Goal: Check status: Check status

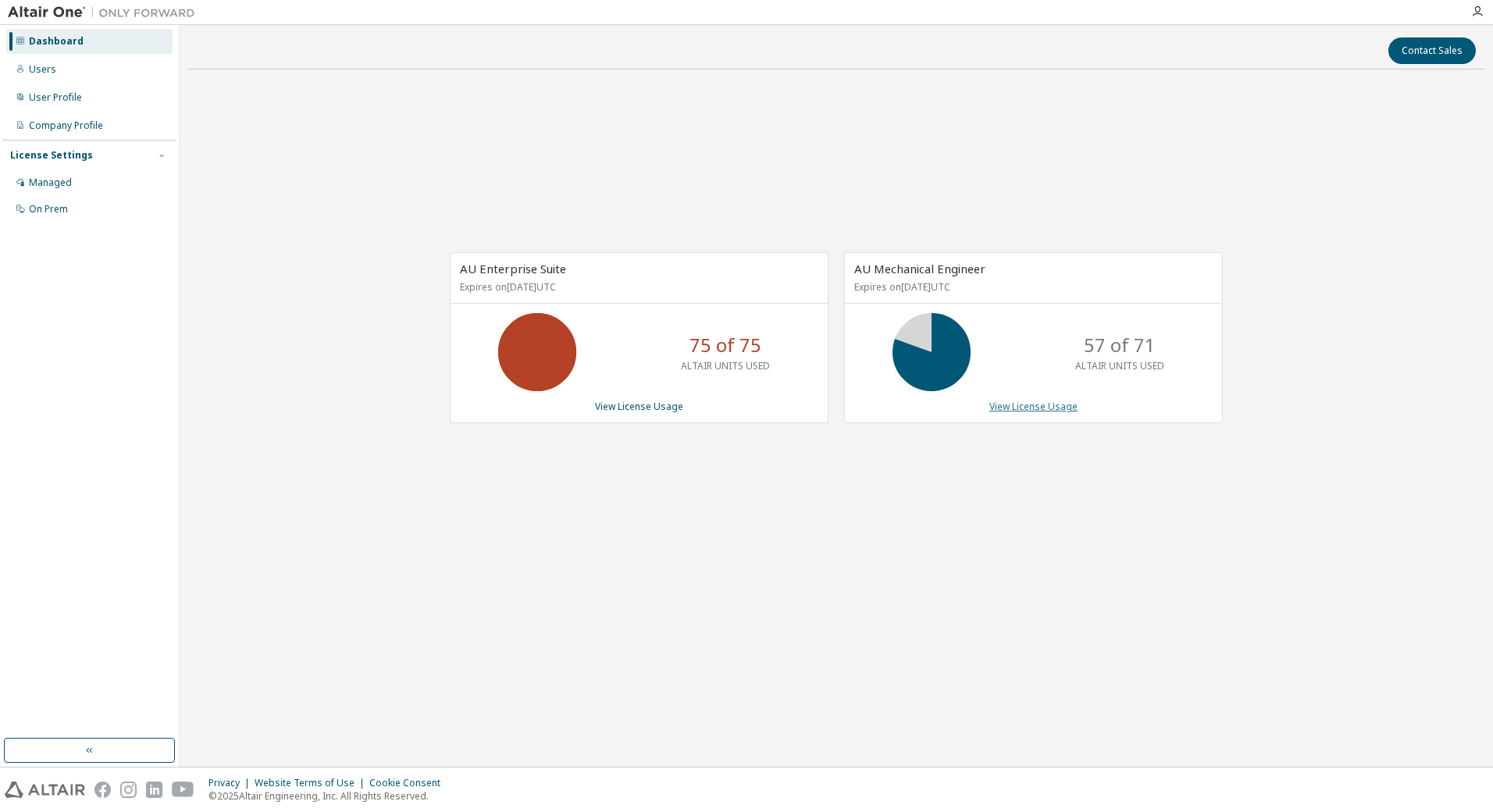
click at [1053, 405] on link "View License Usage" at bounding box center [1033, 406] width 89 height 13
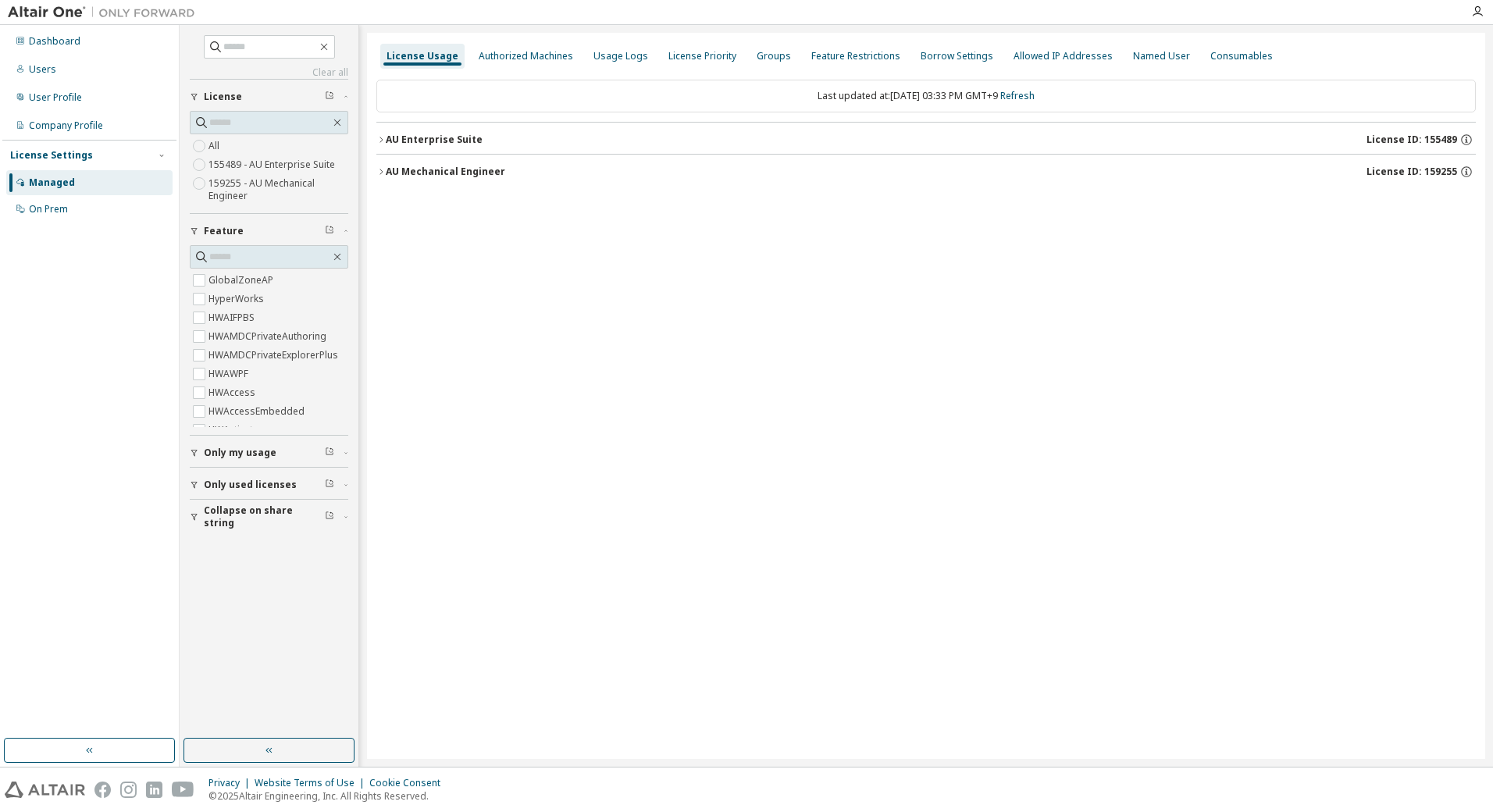
click at [375, 171] on div "License Usage Authorized Machines Usage Logs License Priority Groups Feature Re…" at bounding box center [926, 395] width 1118 height 726
click at [379, 172] on icon "button" at bounding box center [380, 171] width 9 height 9
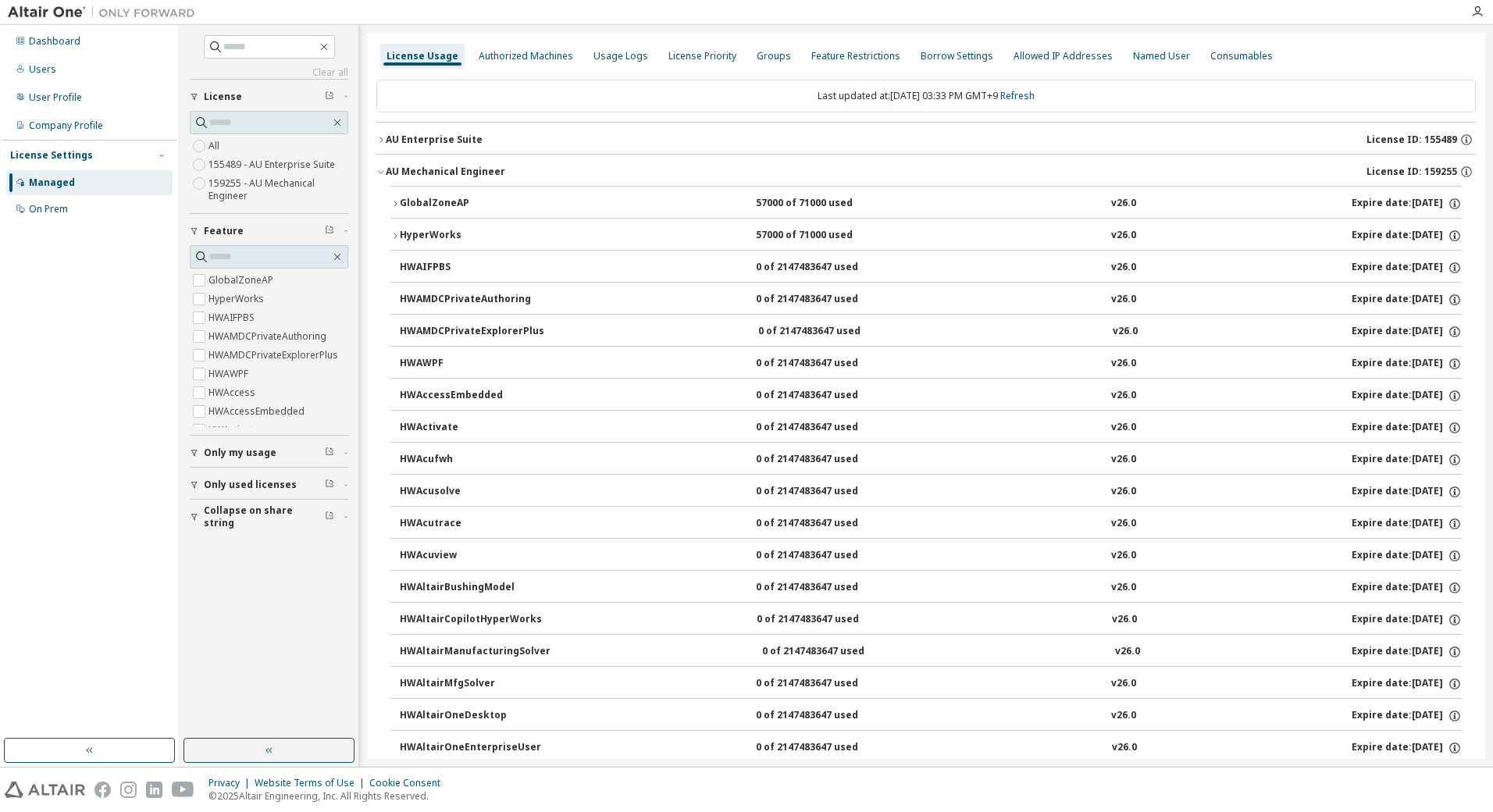
click at [396, 235] on icon "button" at bounding box center [396, 235] width 3 height 5
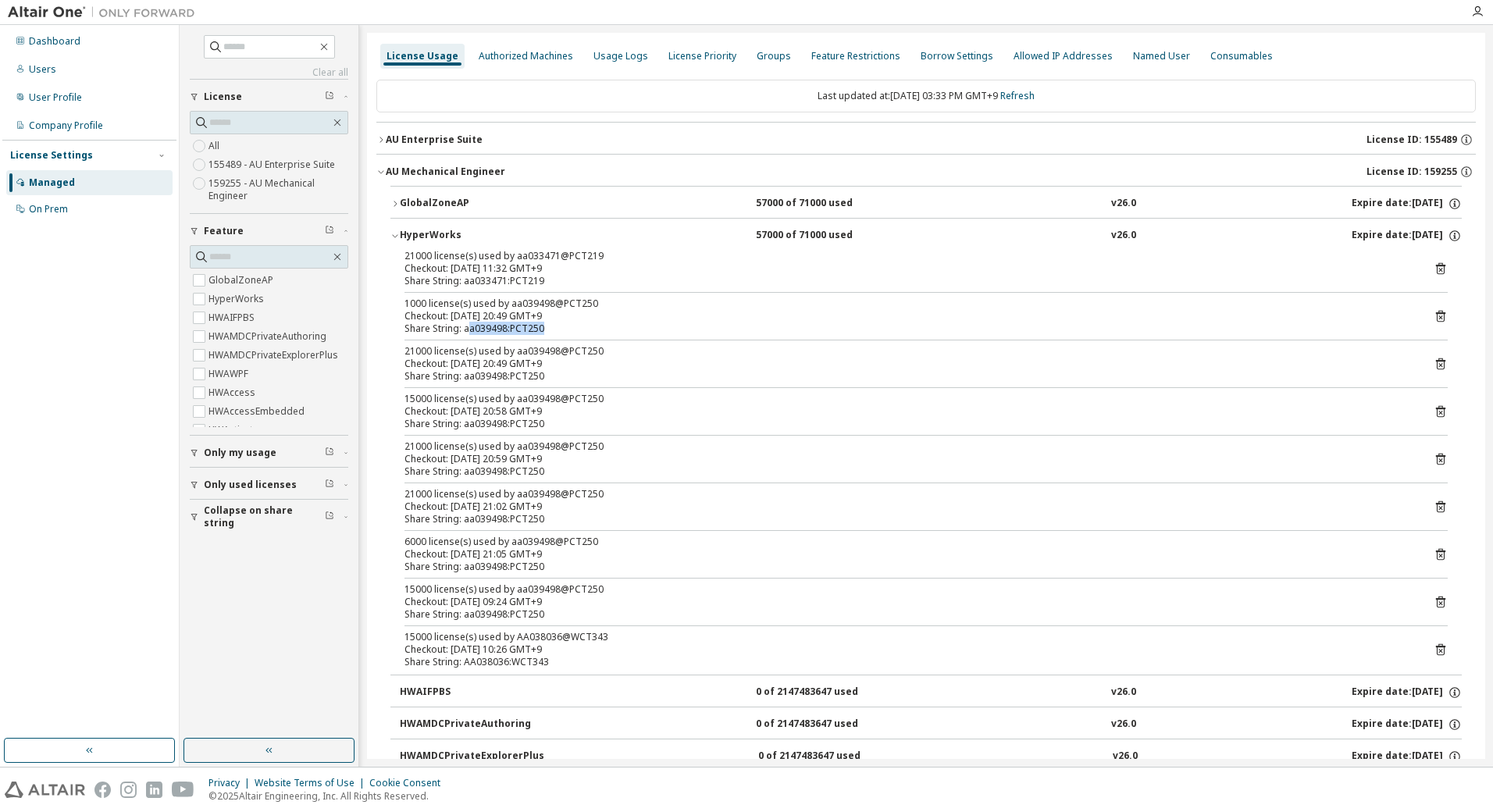
drag, startPoint x: 470, startPoint y: 331, endPoint x: 543, endPoint y: 328, distance: 73.1
click at [543, 328] on div "Share String: aa039498:PCT250" at bounding box center [908, 328] width 1006 height 13
click at [391, 237] on icon "button" at bounding box center [395, 235] width 9 height 9
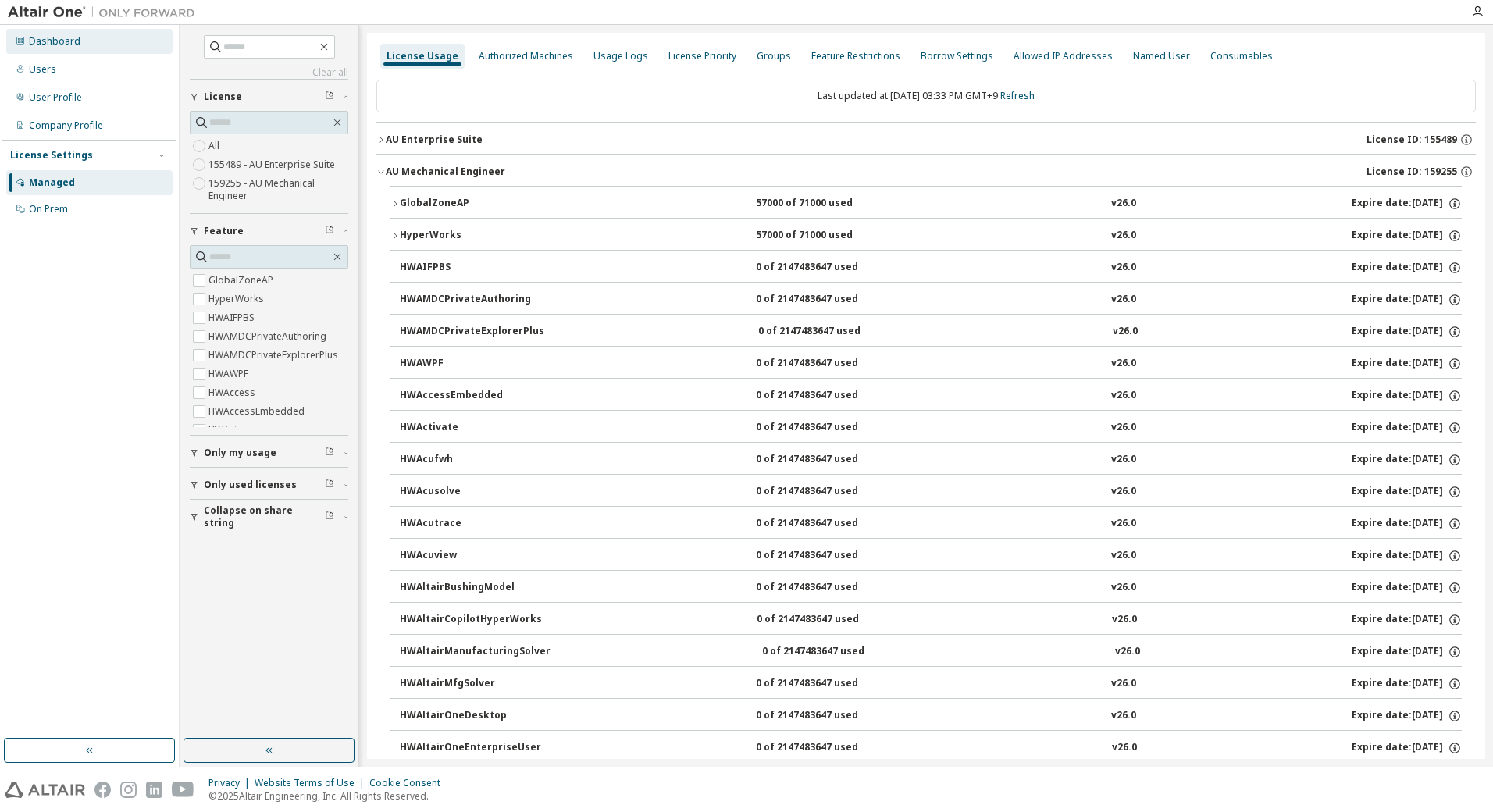
click at [68, 42] on div "Dashboard" at bounding box center [54, 41] width 51 height 13
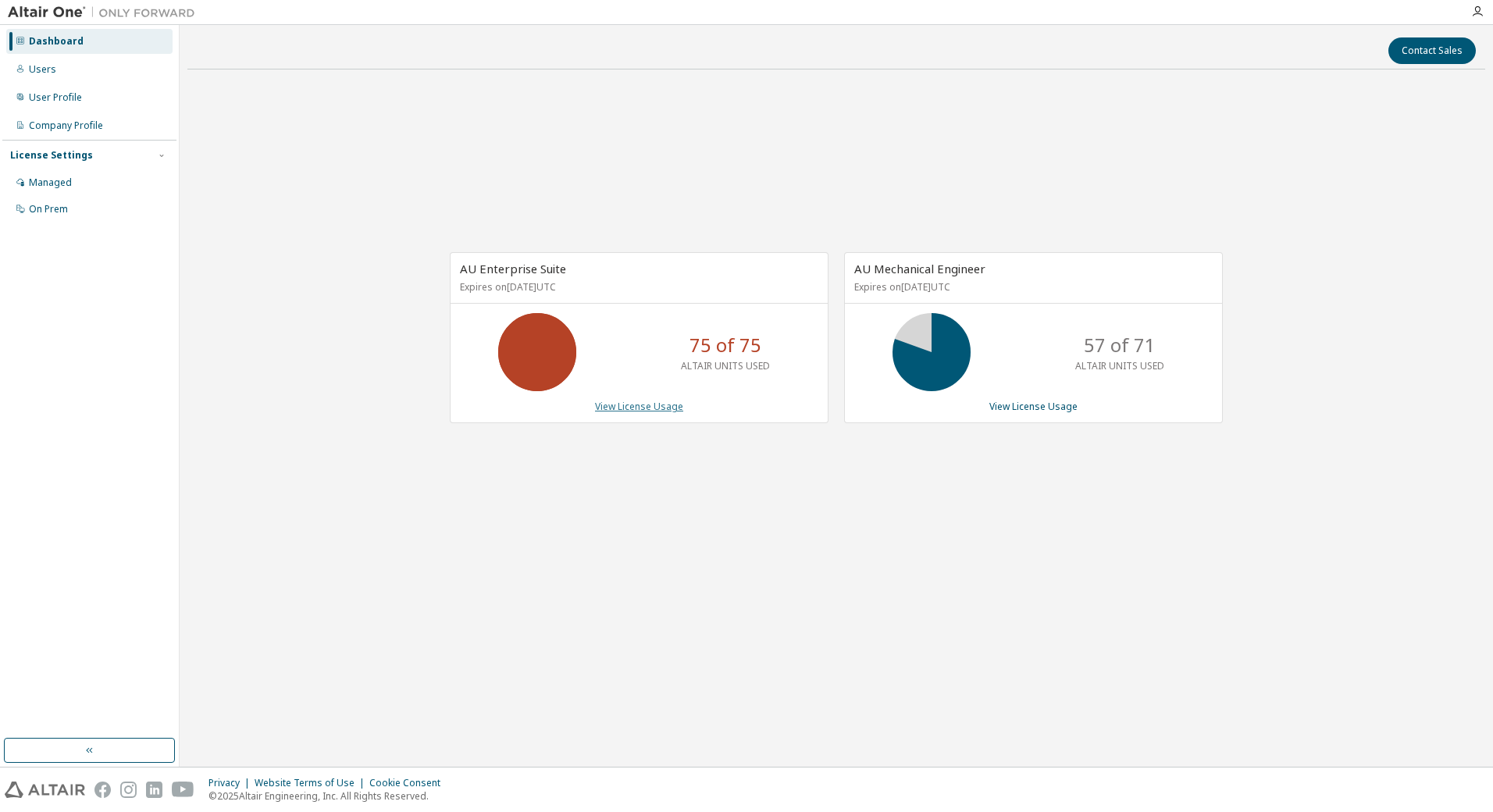
click at [620, 406] on link "View License Usage" at bounding box center [639, 406] width 89 height 13
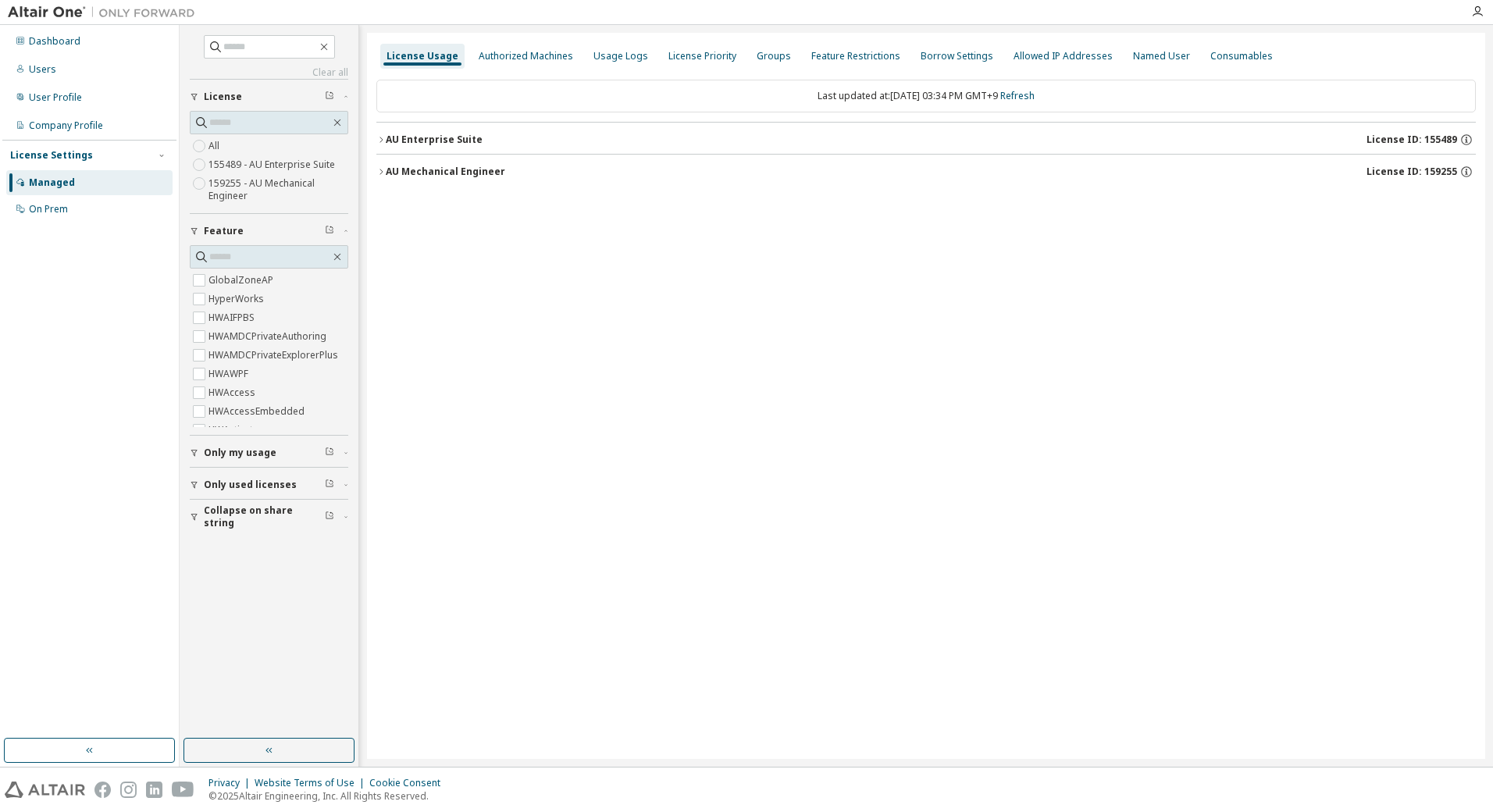
click at [383, 140] on icon "button" at bounding box center [381, 139] width 3 height 5
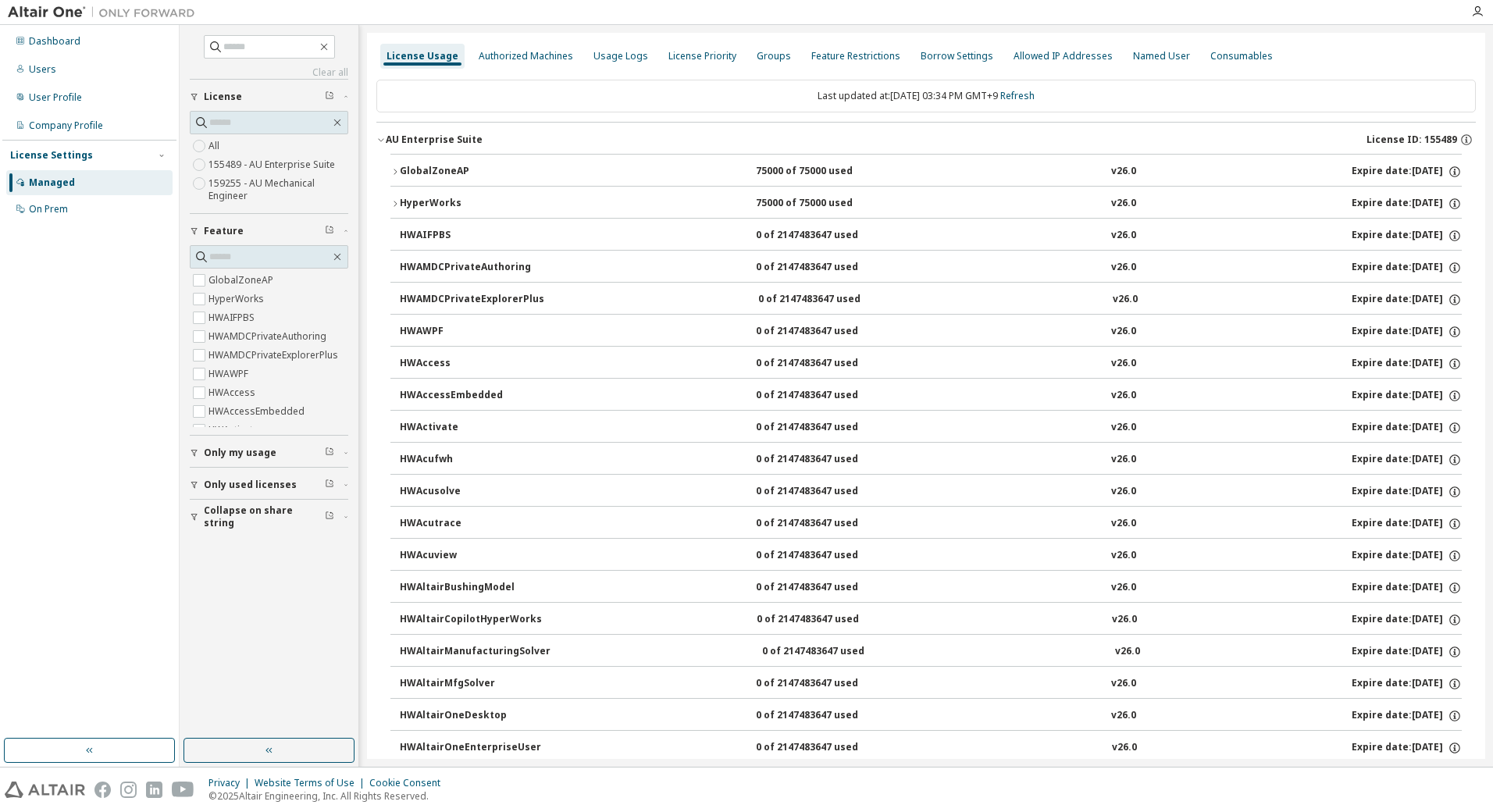
click at [395, 205] on icon "button" at bounding box center [395, 203] width 9 height 9
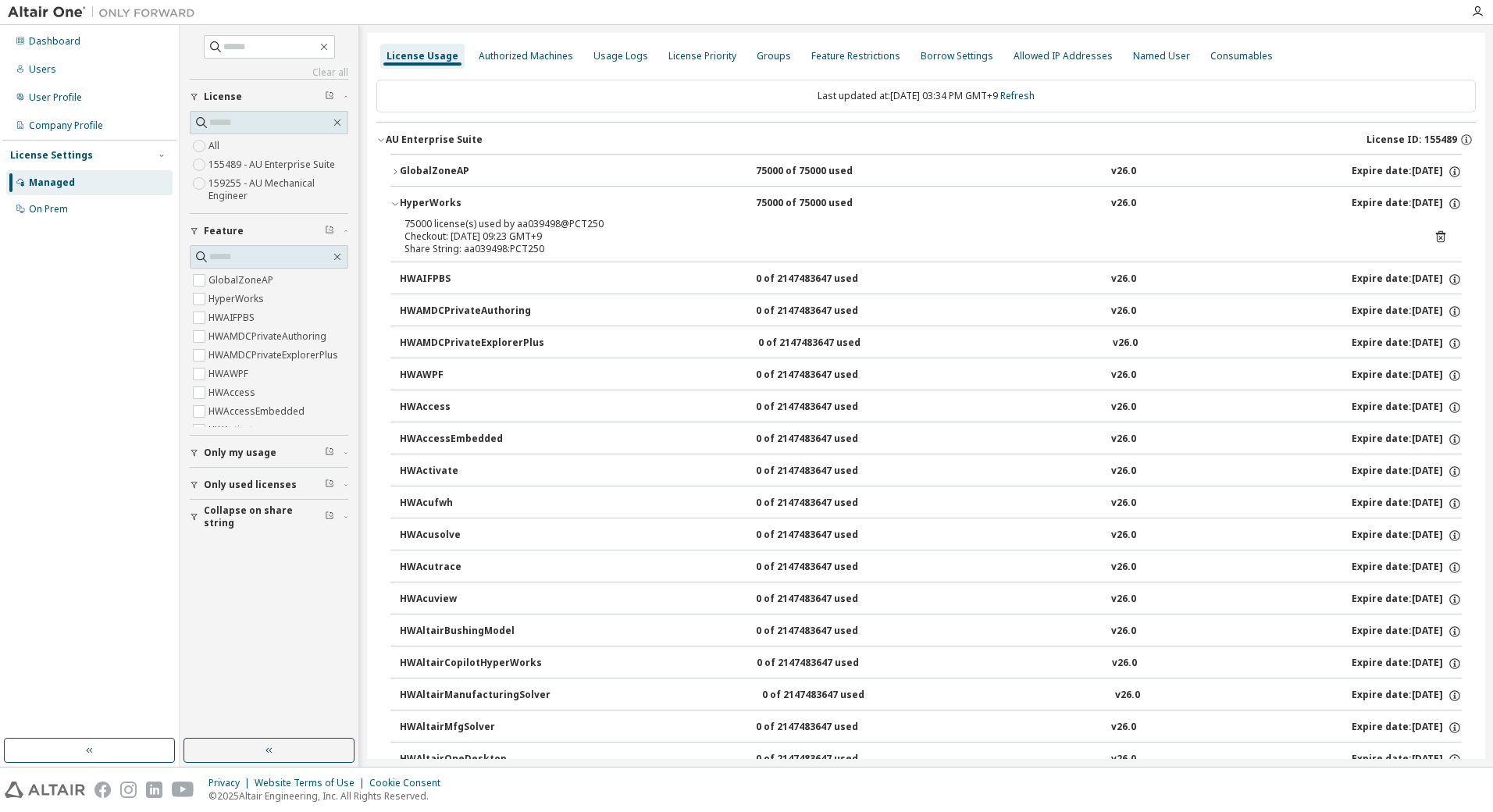
click at [393, 170] on icon "button" at bounding box center [395, 171] width 9 height 9
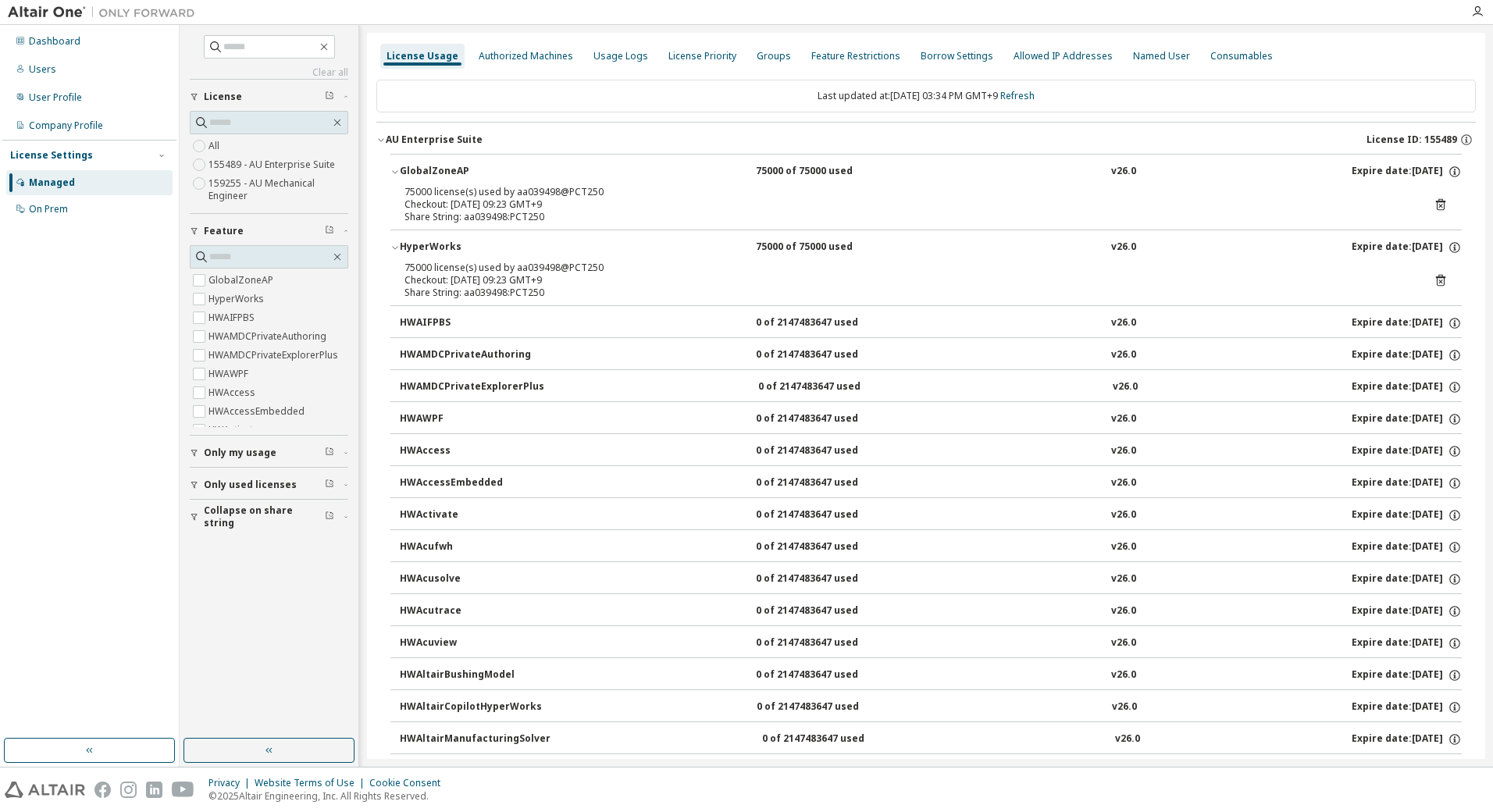
click at [393, 170] on icon "button" at bounding box center [395, 171] width 9 height 9
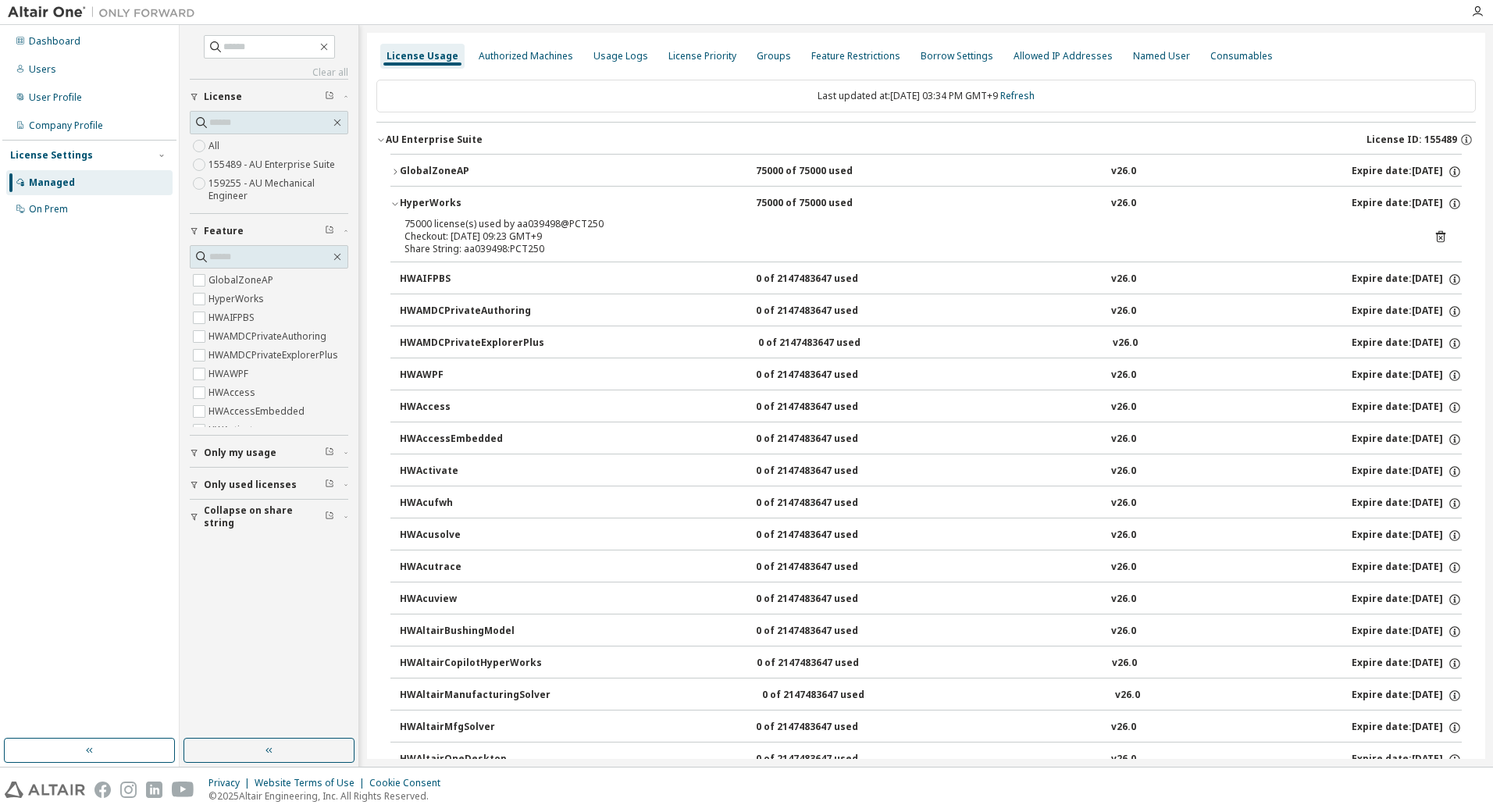
click at [396, 203] on icon "button" at bounding box center [395, 203] width 9 height 9
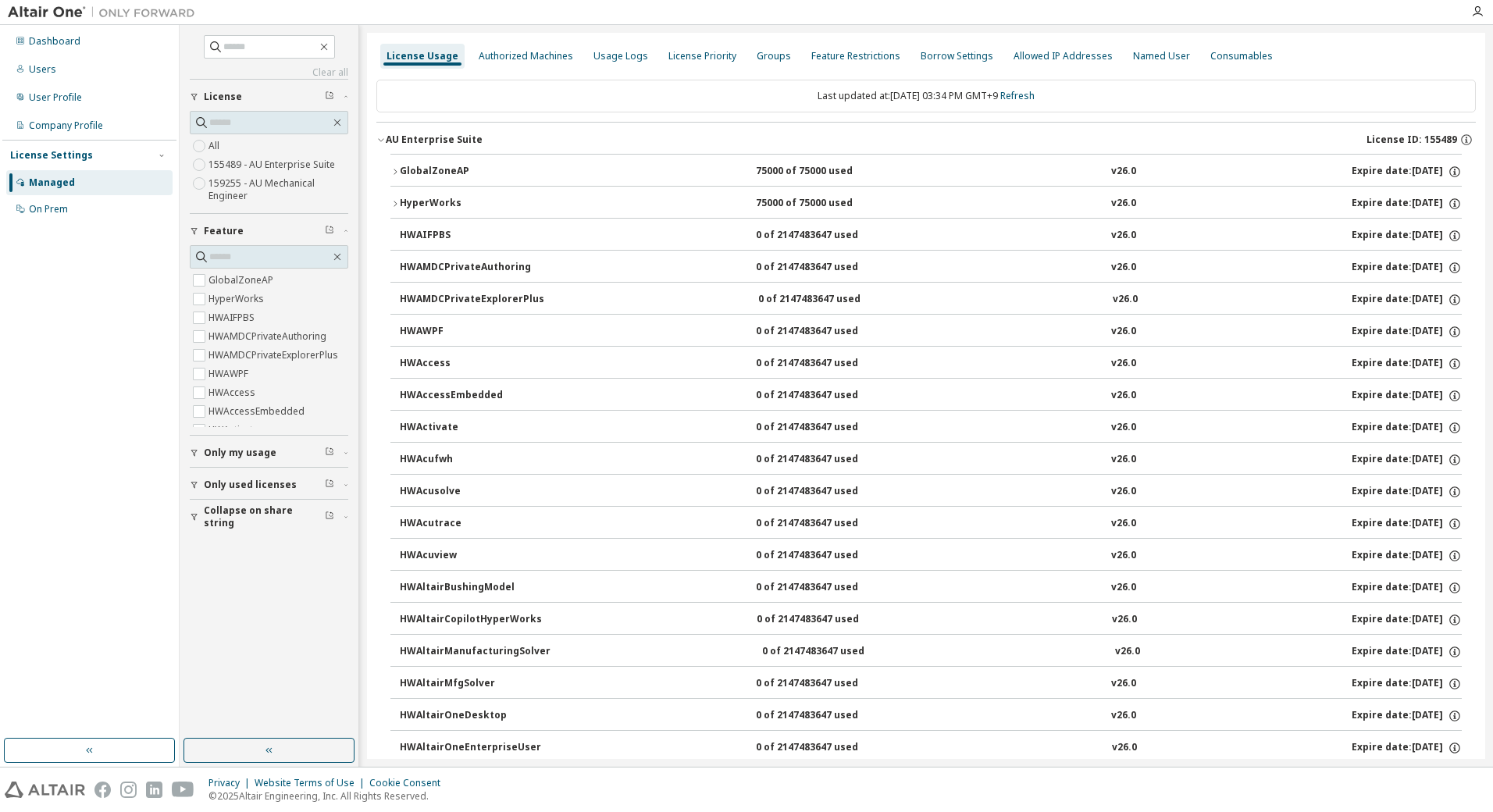
click at [383, 139] on icon "button" at bounding box center [380, 139] width 9 height 9
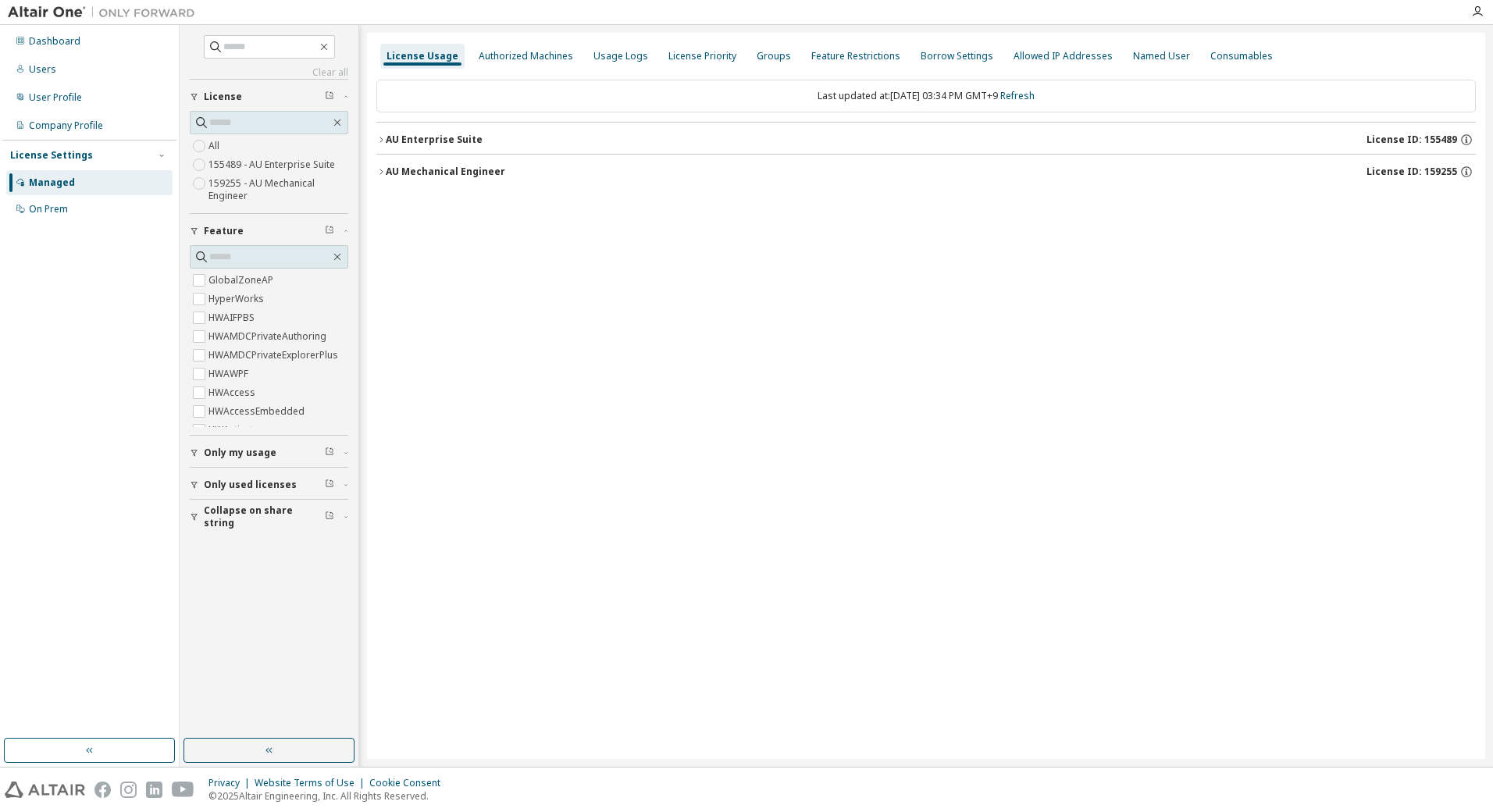
click at [385, 169] on icon "button" at bounding box center [380, 171] width 9 height 9
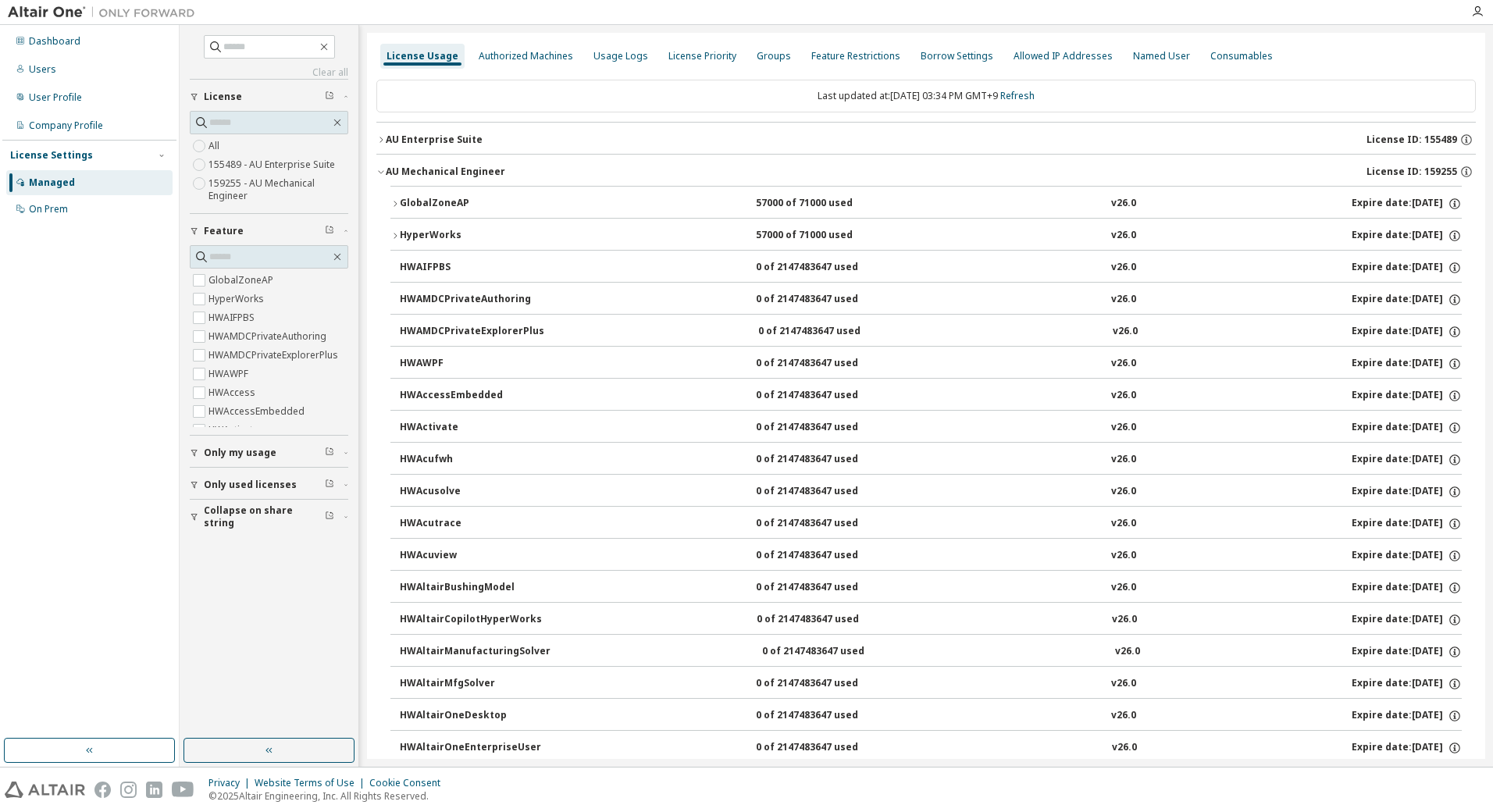
click at [396, 205] on icon "button" at bounding box center [396, 203] width 3 height 5
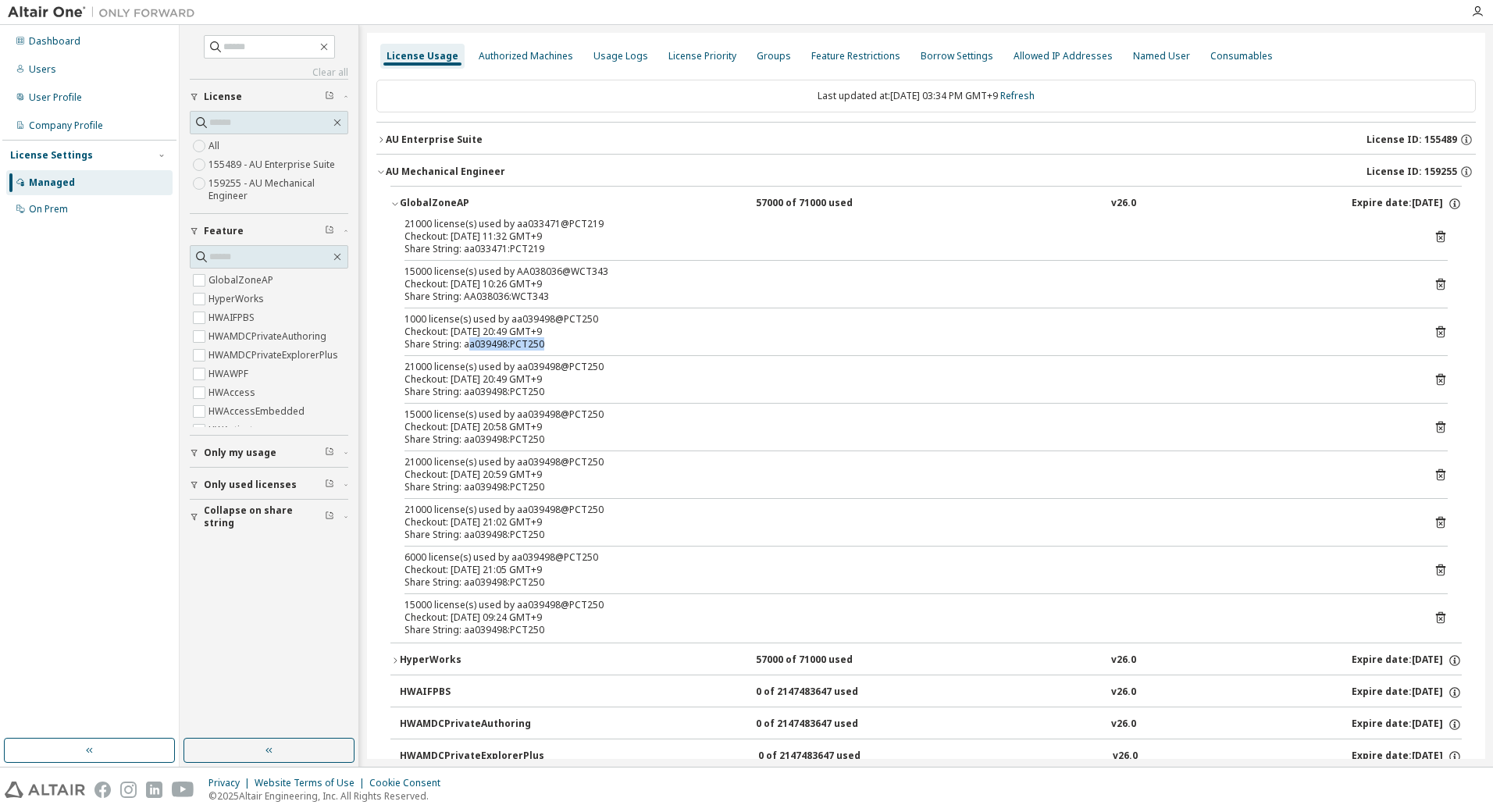
drag, startPoint x: 469, startPoint y: 346, endPoint x: 567, endPoint y: 347, distance: 98.0
click at [567, 347] on div "Share String: aa039498:PCT250" at bounding box center [908, 344] width 1006 height 13
click at [750, 342] on div "Share String: aa039498:PCT250" at bounding box center [908, 344] width 1006 height 13
click at [378, 136] on icon "button" at bounding box center [380, 139] width 9 height 9
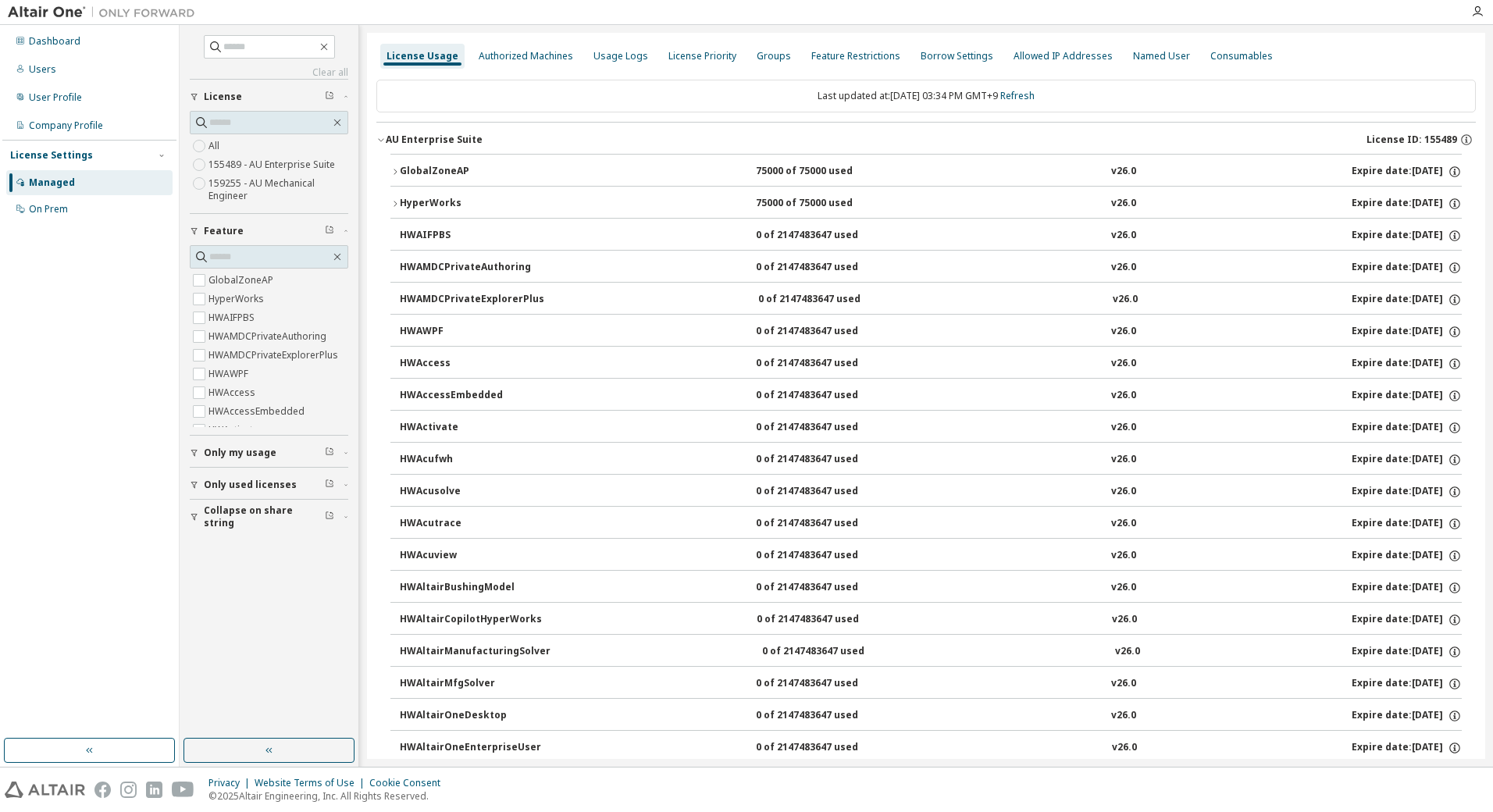
click at [393, 174] on icon "button" at bounding box center [395, 171] width 9 height 9
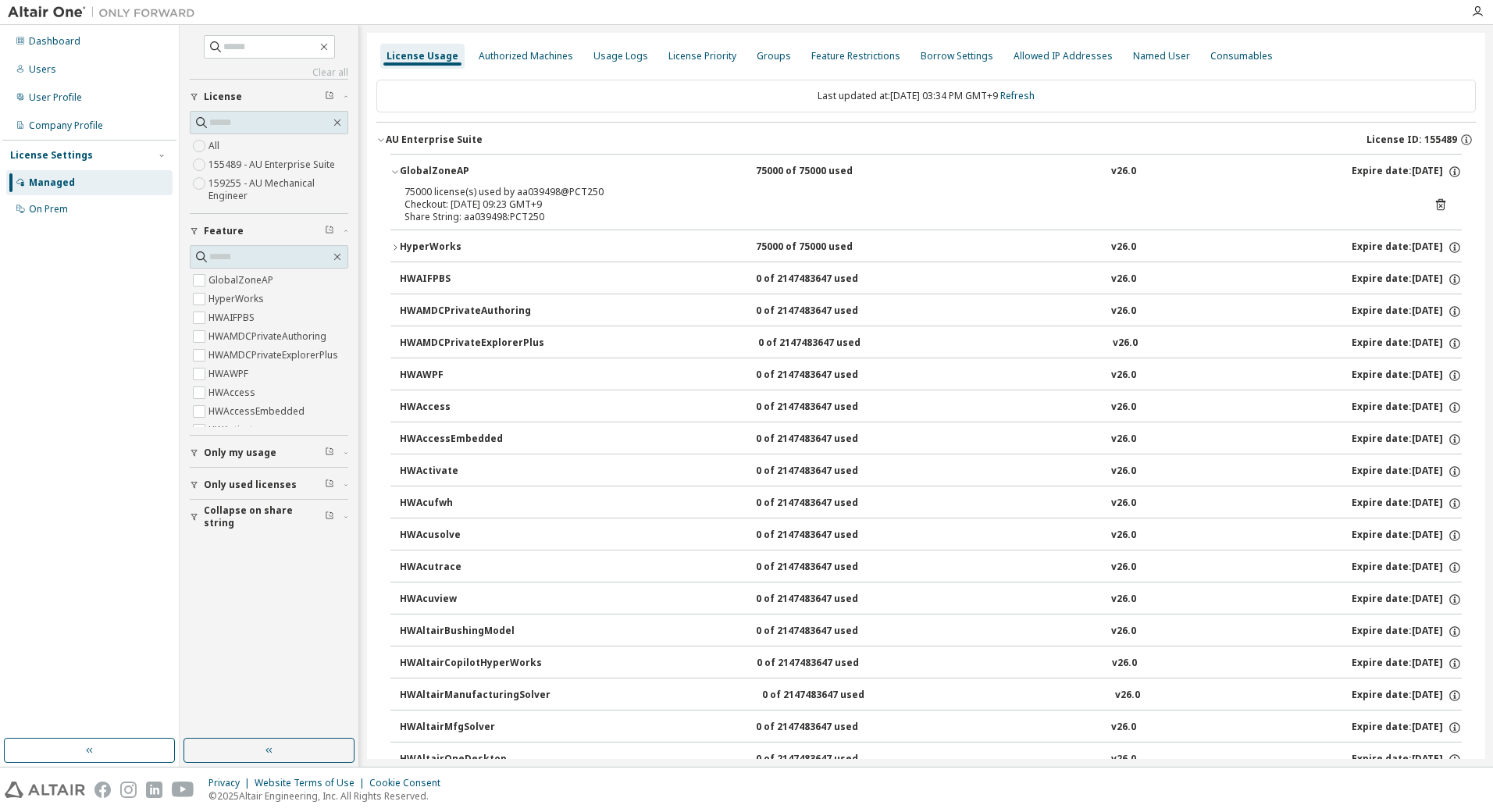
click at [381, 137] on icon "button" at bounding box center [380, 139] width 9 height 9
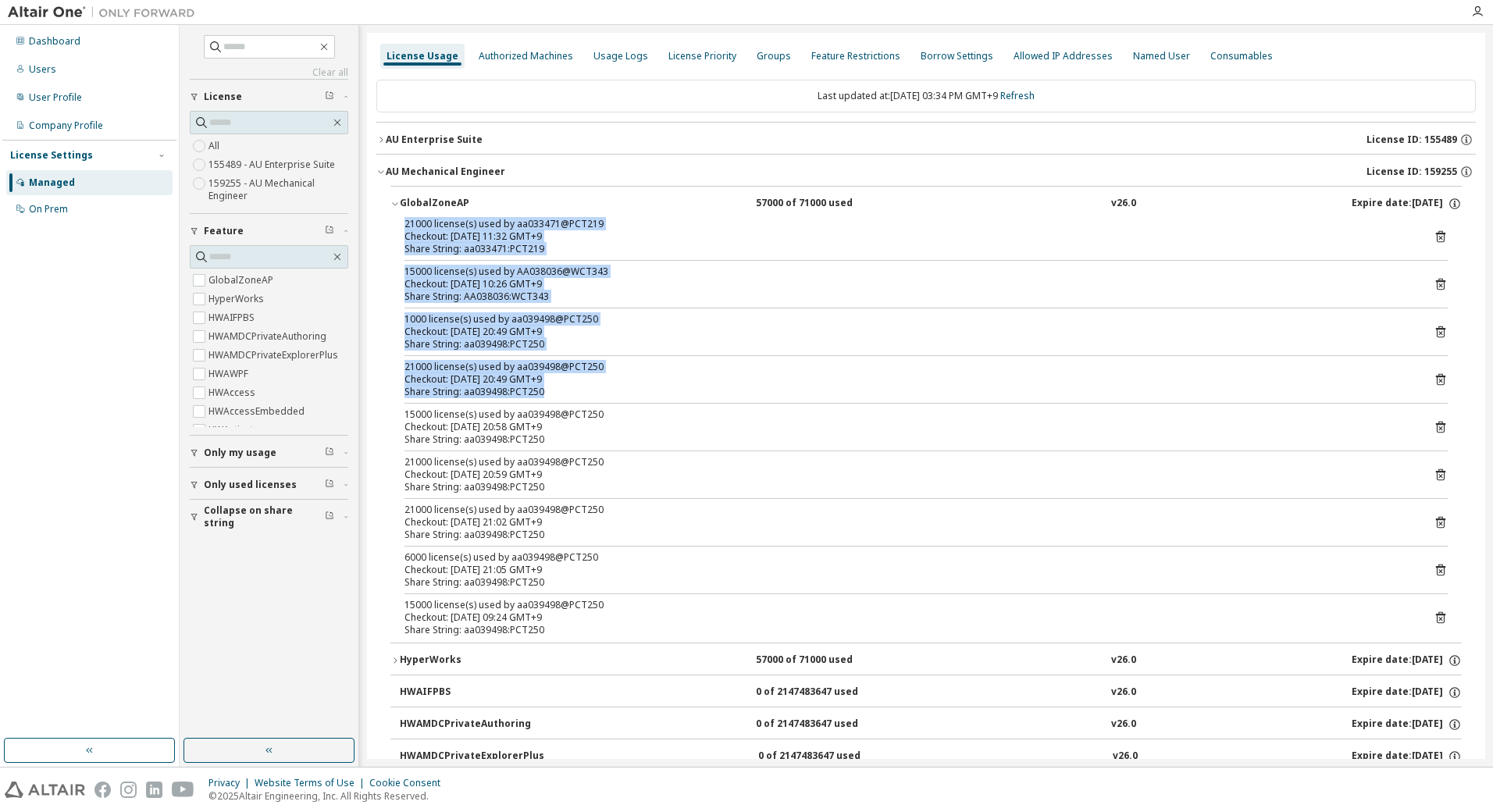
drag, startPoint x: 396, startPoint y: 222, endPoint x: 557, endPoint y: 396, distance: 237.1
click at [557, 396] on div "21000 license(s) used by aa033471@PCT219 Checkout: 2025-10-10 11:32 GMT+9 Share…" at bounding box center [926, 430] width 1071 height 425
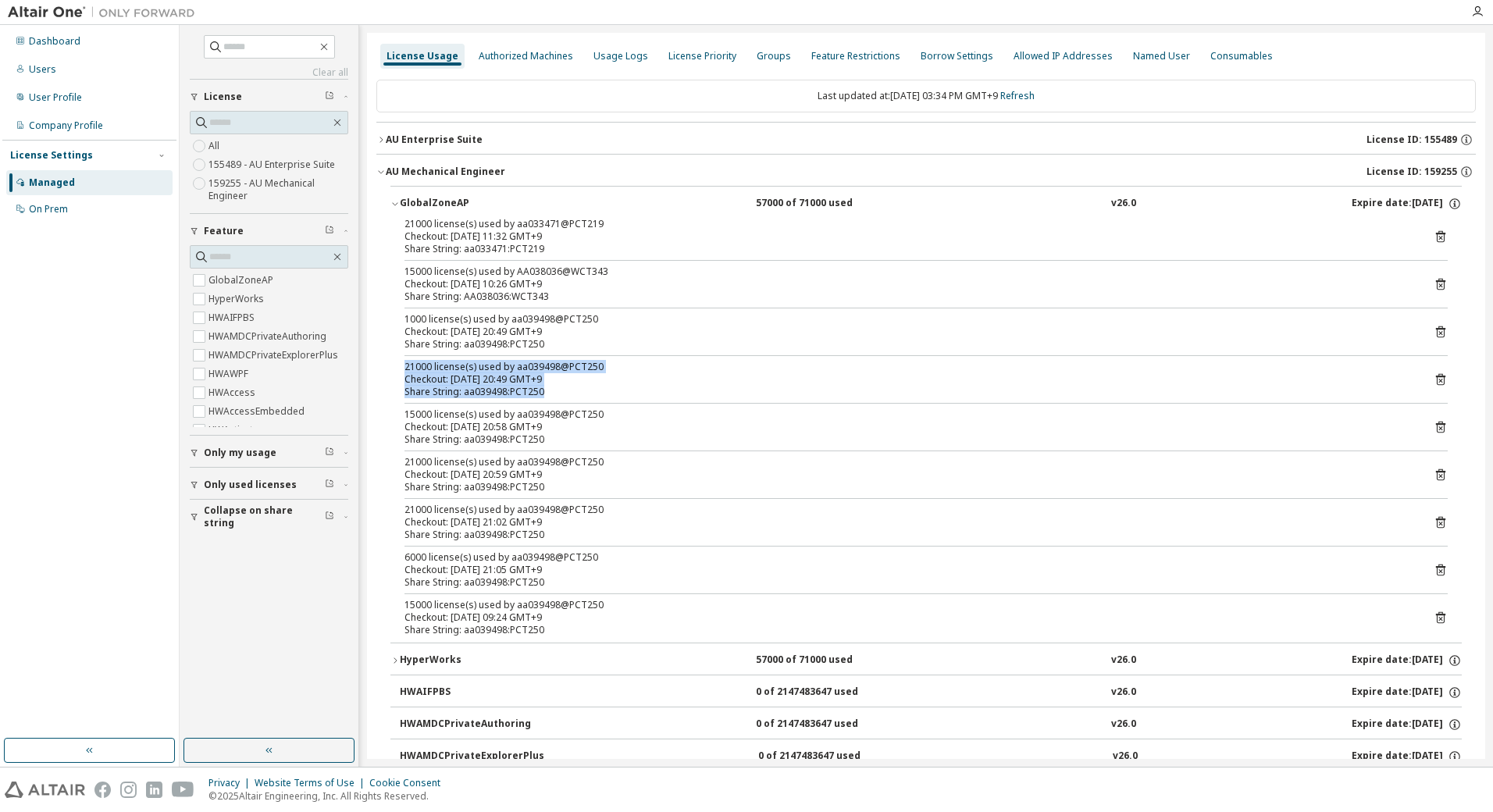
drag, startPoint x: 406, startPoint y: 365, endPoint x: 543, endPoint y: 397, distance: 140.7
click at [543, 397] on div "21000 license(s) used by aa039498@PCT250 Checkout: 2025-10-09 20:49 GMT+9 Share…" at bounding box center [908, 379] width 1006 height 37
click at [380, 173] on icon "button" at bounding box center [380, 171] width 9 height 9
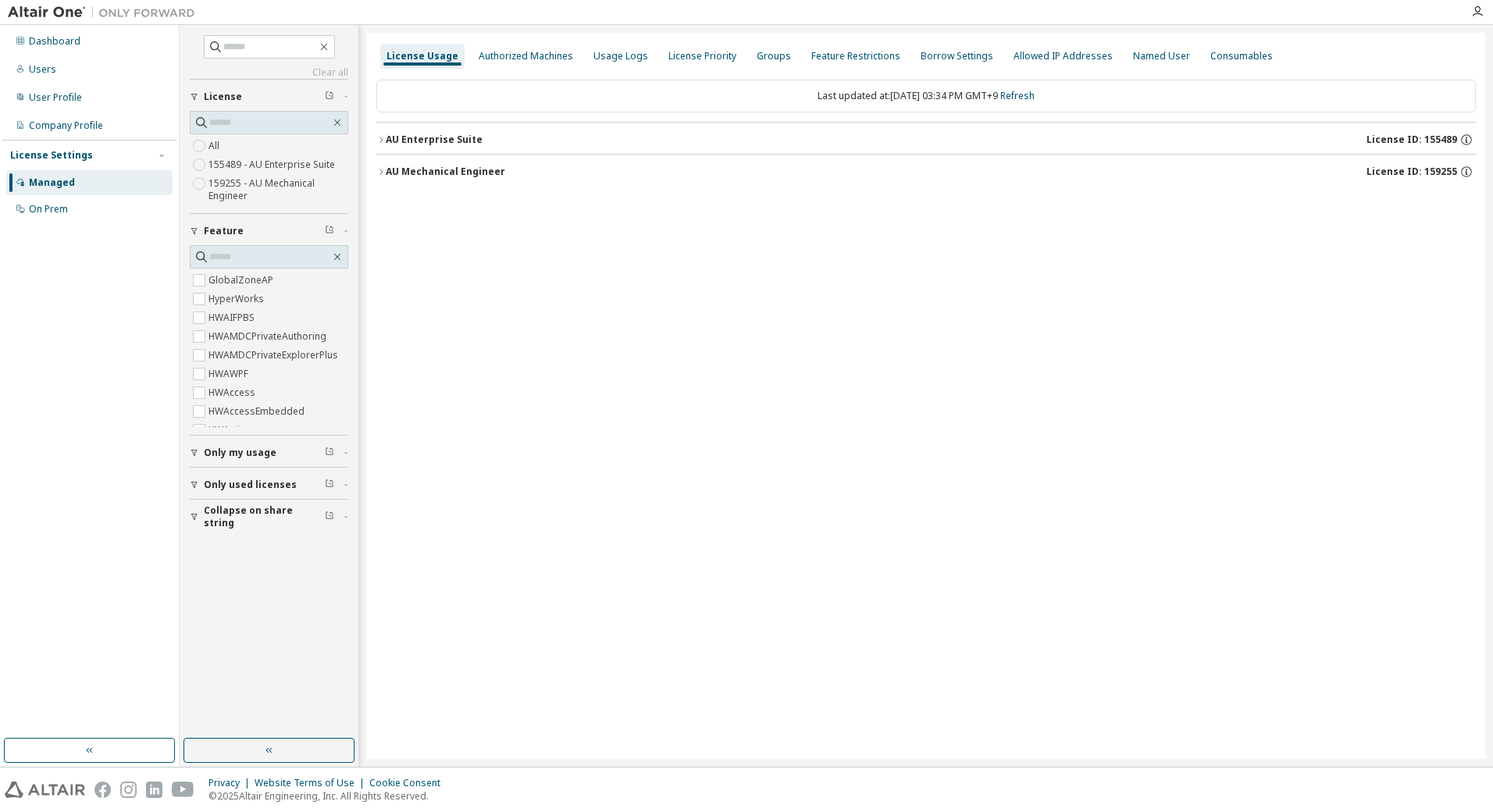
click at [379, 137] on icon "button" at bounding box center [380, 139] width 9 height 9
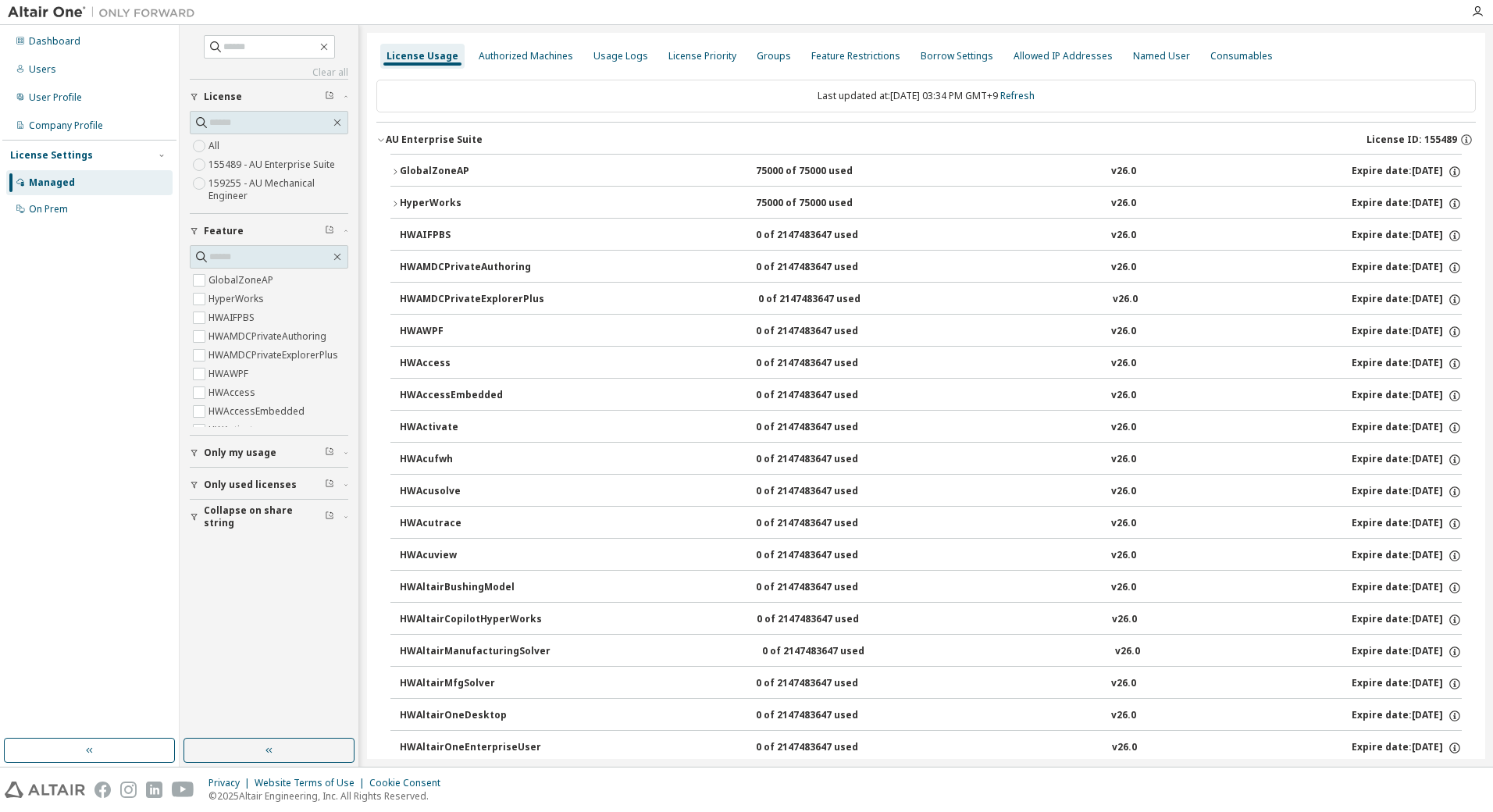
click at [393, 201] on icon "button" at bounding box center [395, 203] width 9 height 9
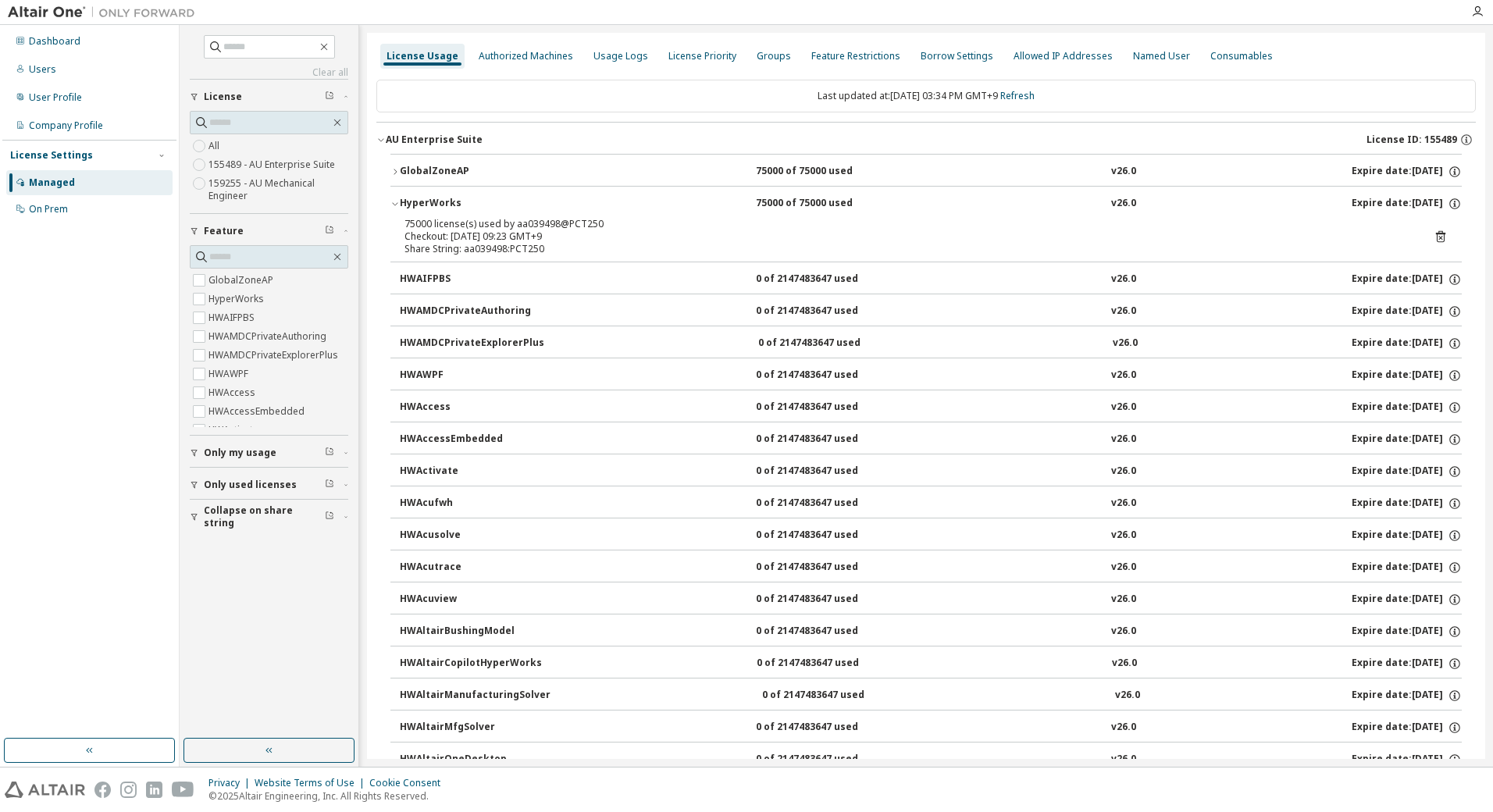
click at [393, 201] on icon "button" at bounding box center [395, 203] width 9 height 9
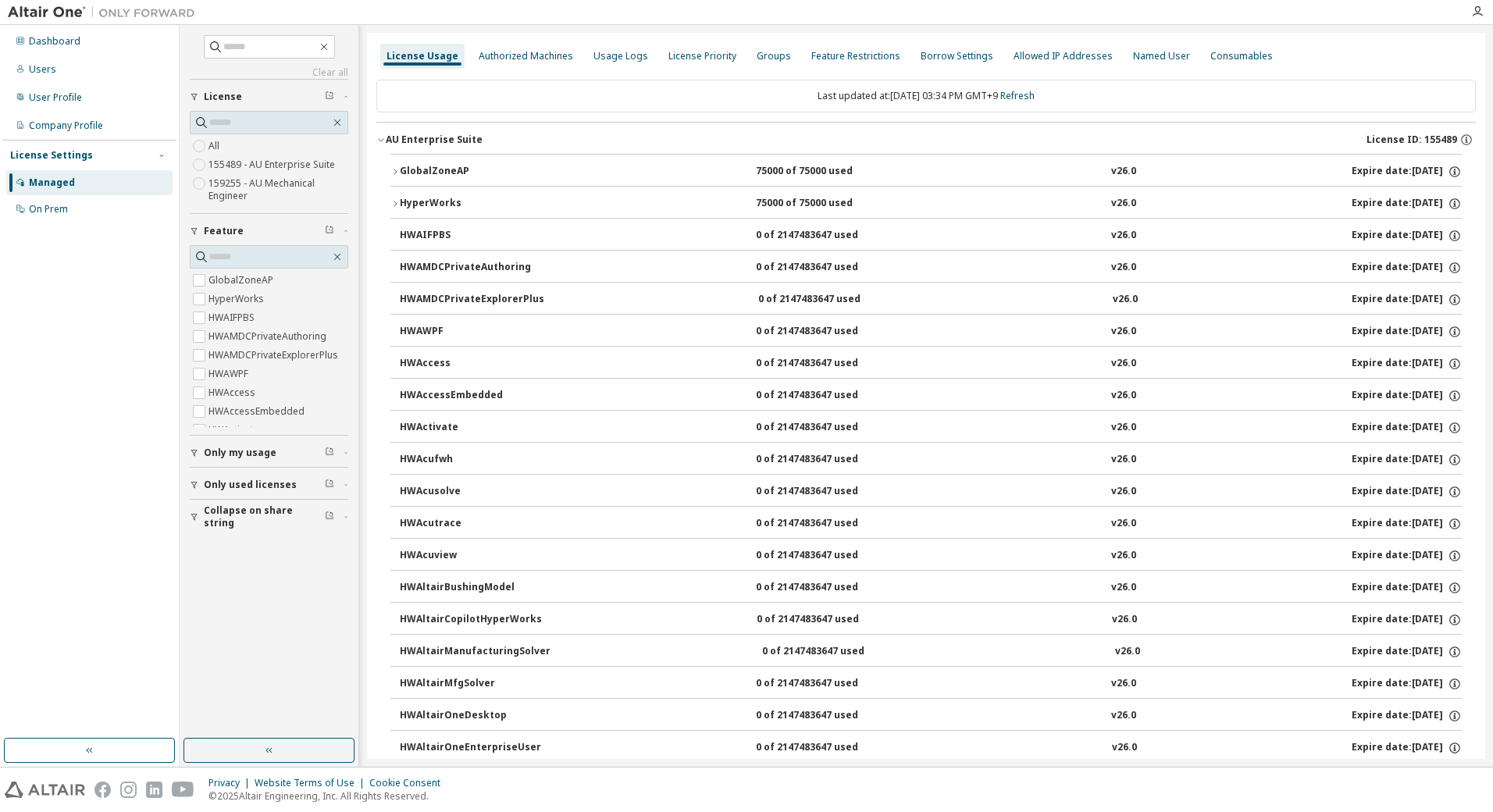
click at [395, 171] on icon "button" at bounding box center [395, 171] width 9 height 9
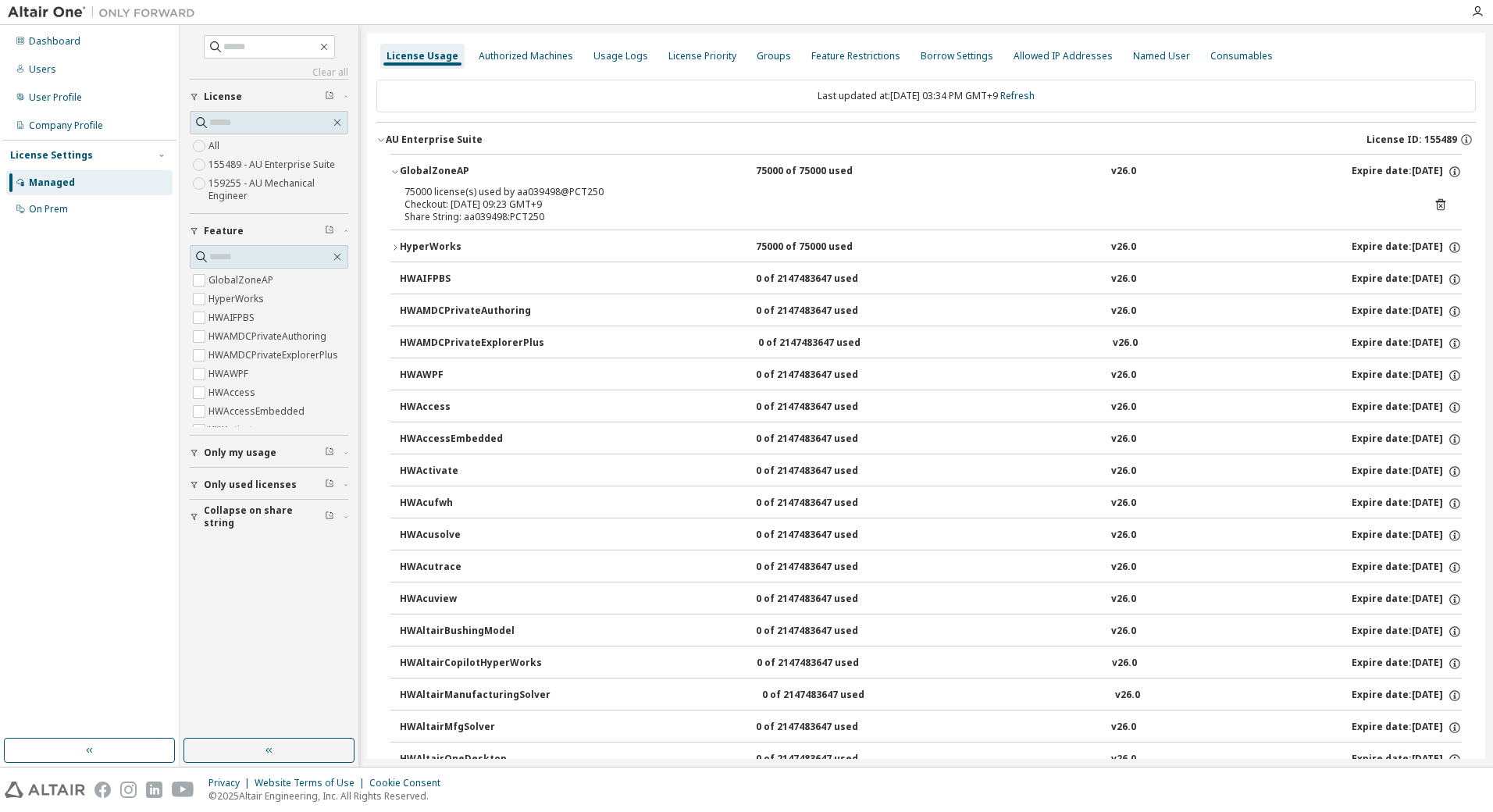
click at [395, 171] on icon "button" at bounding box center [395, 171] width 9 height 9
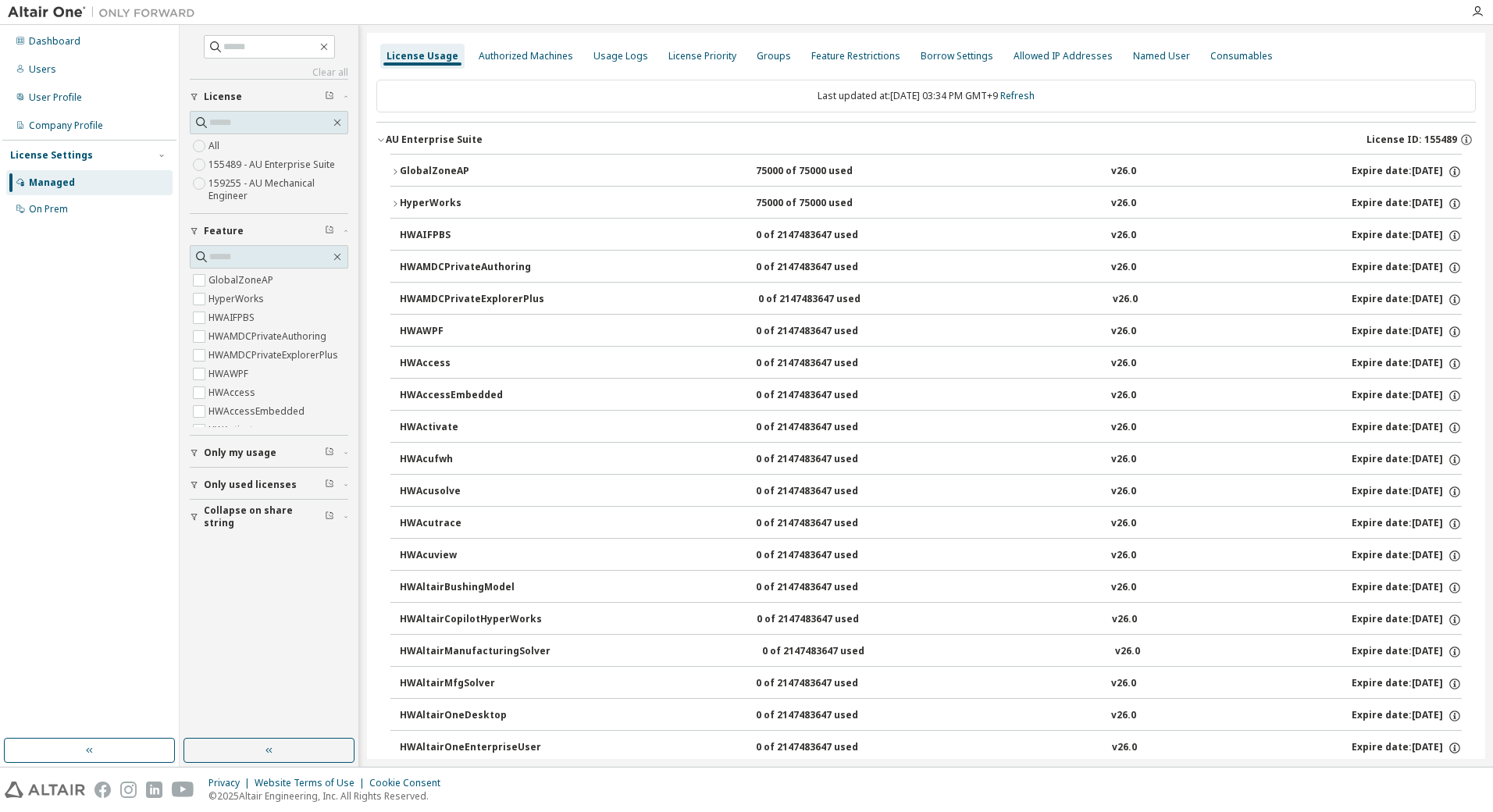
click at [385, 143] on icon "button" at bounding box center [380, 139] width 9 height 9
